Goal: Find specific page/section

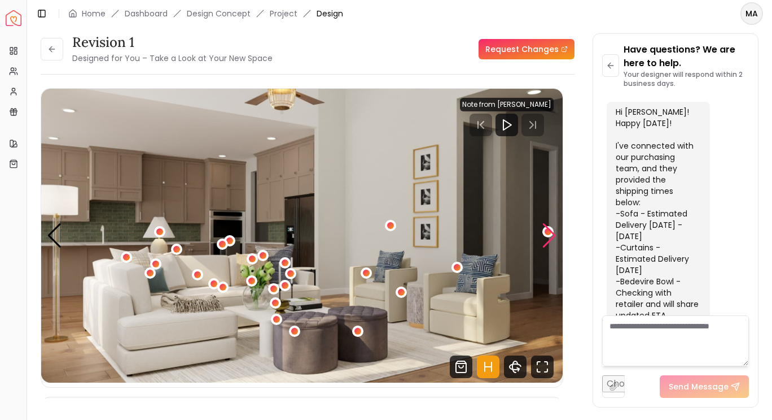
click at [556, 243] on div "Next slide" at bounding box center [549, 235] width 15 height 25
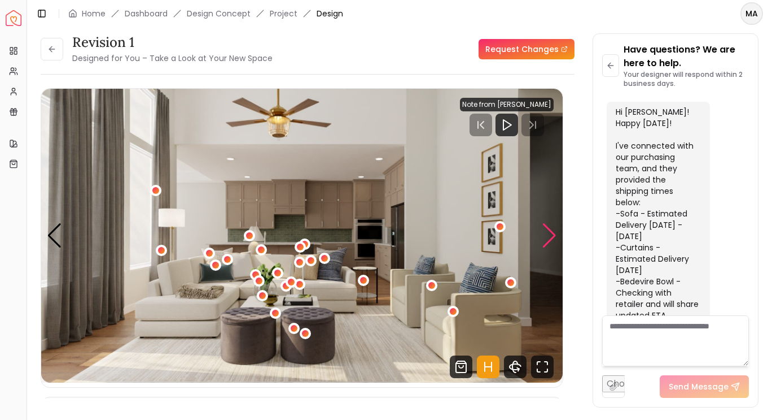
click at [545, 247] on div "Next slide" at bounding box center [549, 235] width 15 height 25
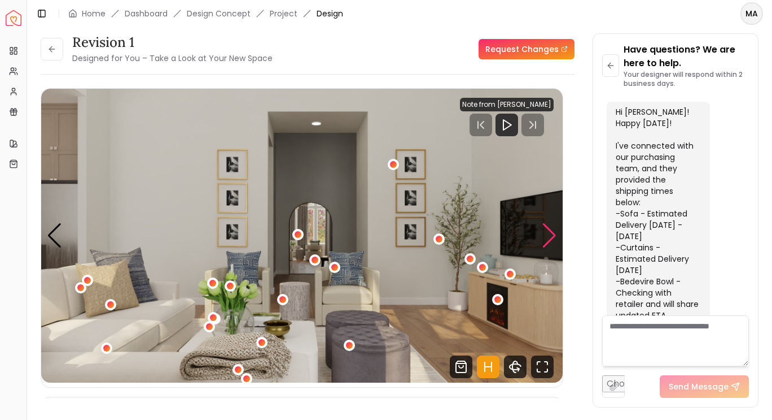
click at [547, 241] on div "Next slide" at bounding box center [549, 235] width 15 height 25
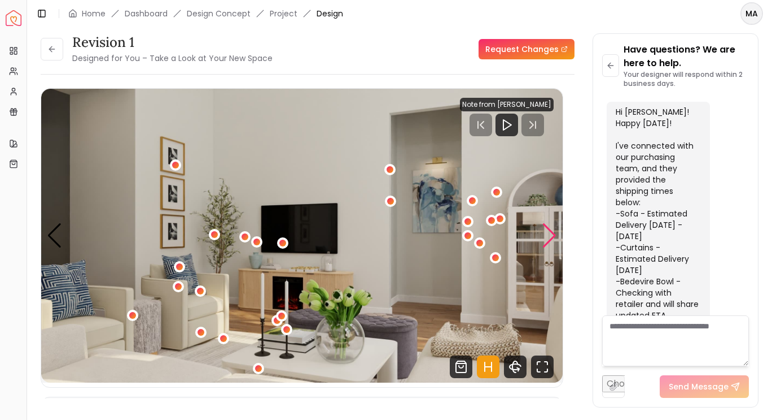
click at [547, 233] on div "Next slide" at bounding box center [549, 235] width 15 height 25
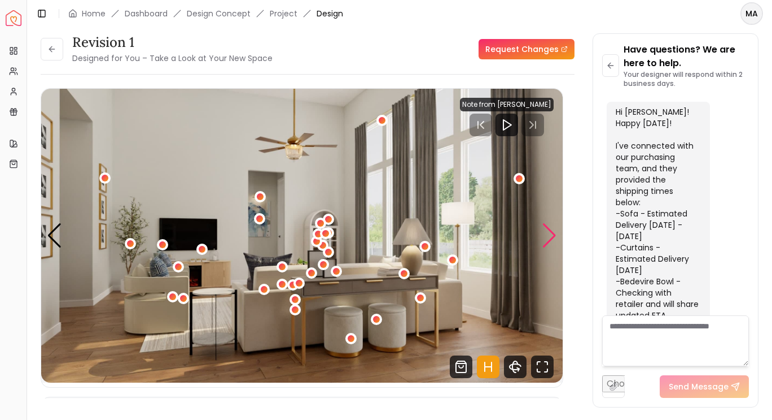
click at [553, 237] on div "Next slide" at bounding box center [549, 235] width 15 height 25
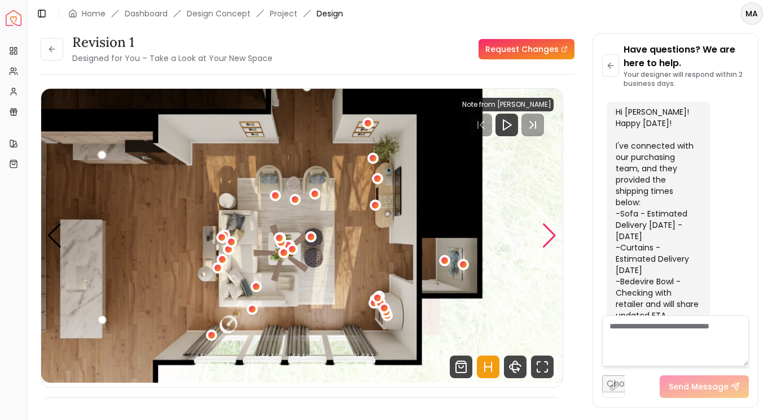
click at [551, 241] on div "Next slide" at bounding box center [549, 235] width 15 height 25
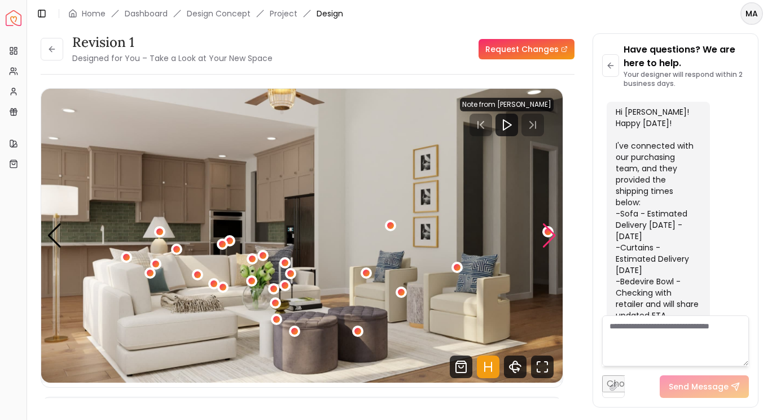
click at [549, 239] on div "Next slide" at bounding box center [549, 235] width 15 height 25
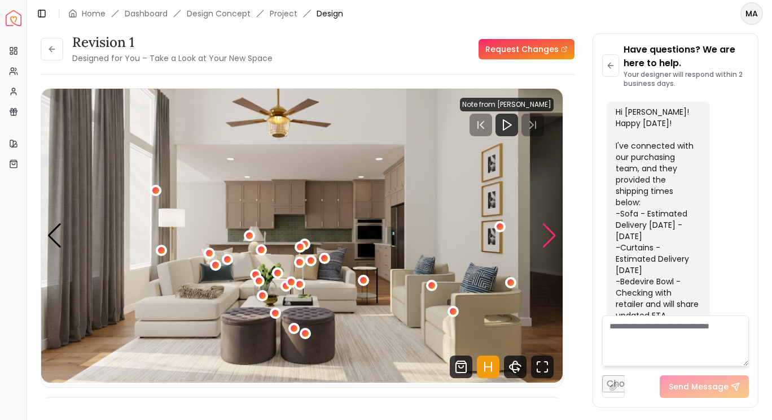
click at [547, 240] on div "Next slide" at bounding box center [549, 235] width 15 height 25
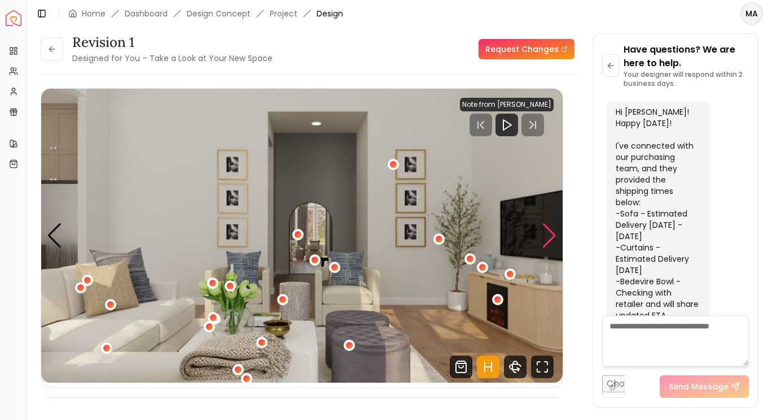
click at [547, 240] on div "Next slide" at bounding box center [549, 235] width 15 height 25
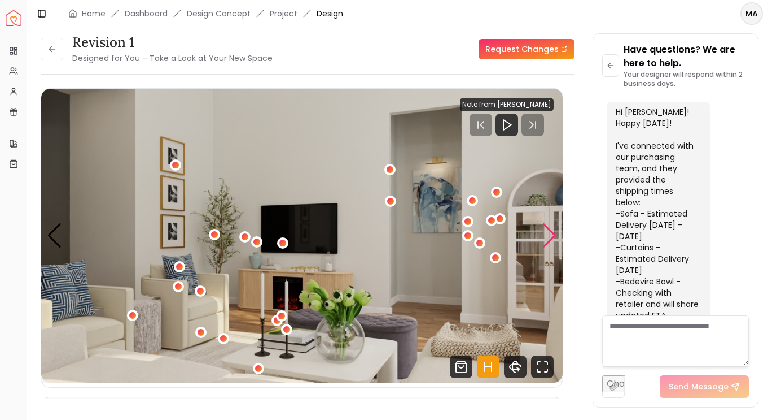
click at [550, 242] on div "Next slide" at bounding box center [549, 235] width 15 height 25
